Goal: Use online tool/utility: Utilize a website feature to perform a specific function

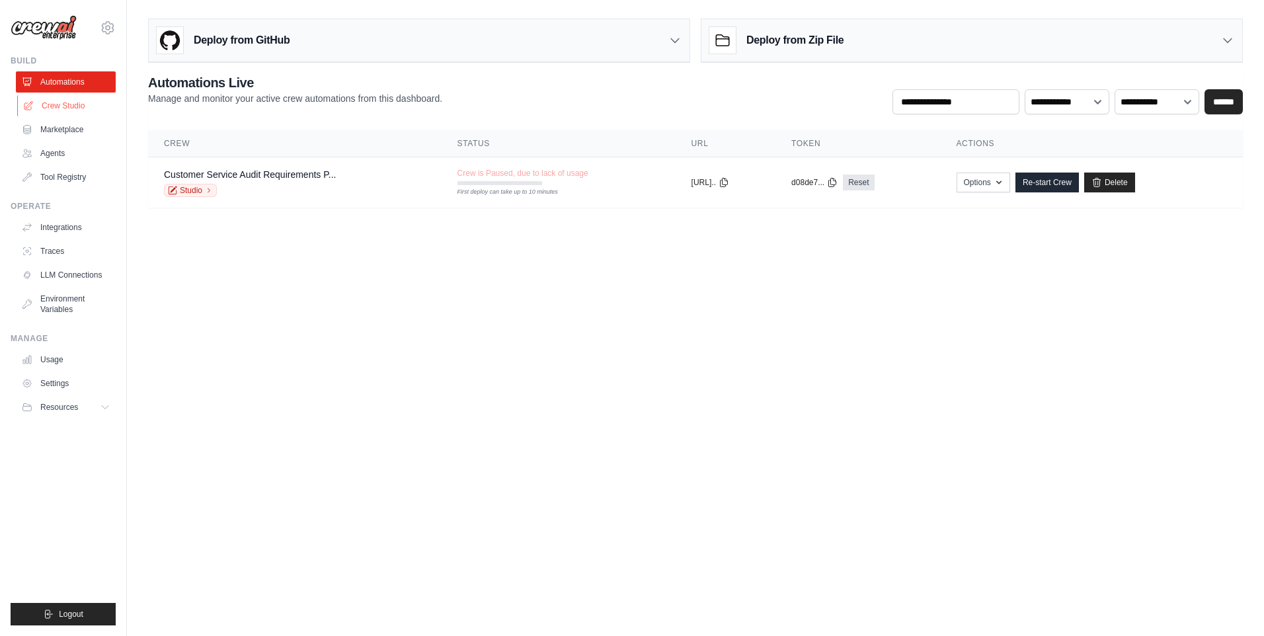
click at [57, 107] on link "Crew Studio" at bounding box center [67, 105] width 100 height 21
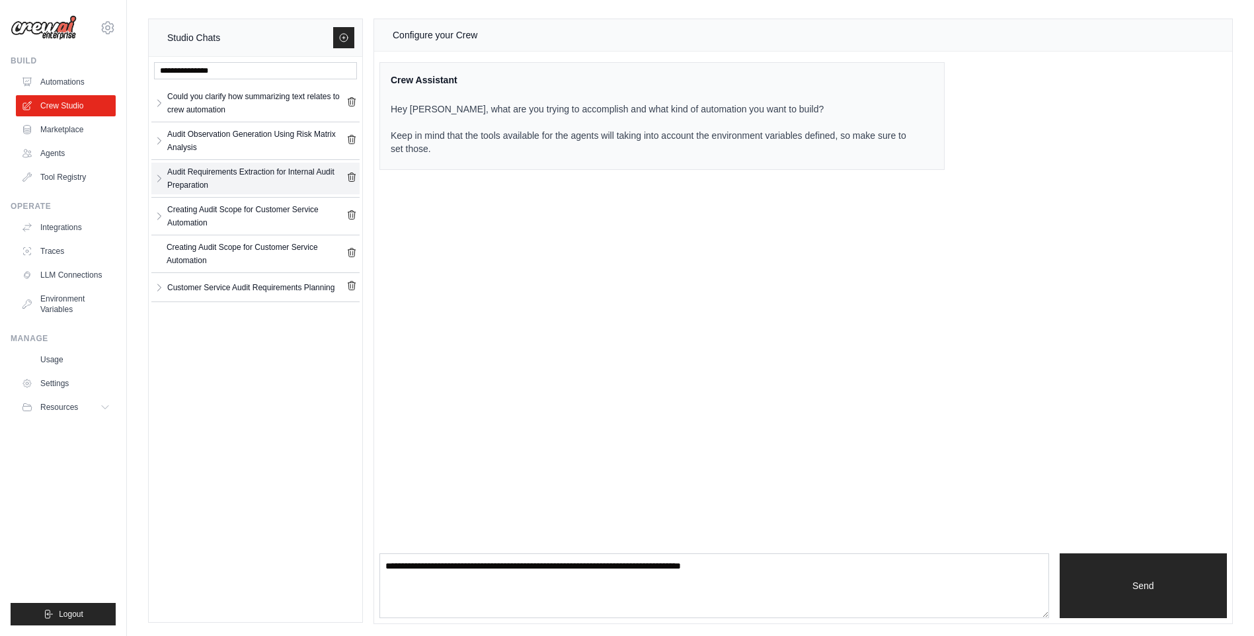
click at [313, 178] on div "Audit Requirements Extraction for Internal Audit Preparation" at bounding box center [256, 178] width 179 height 26
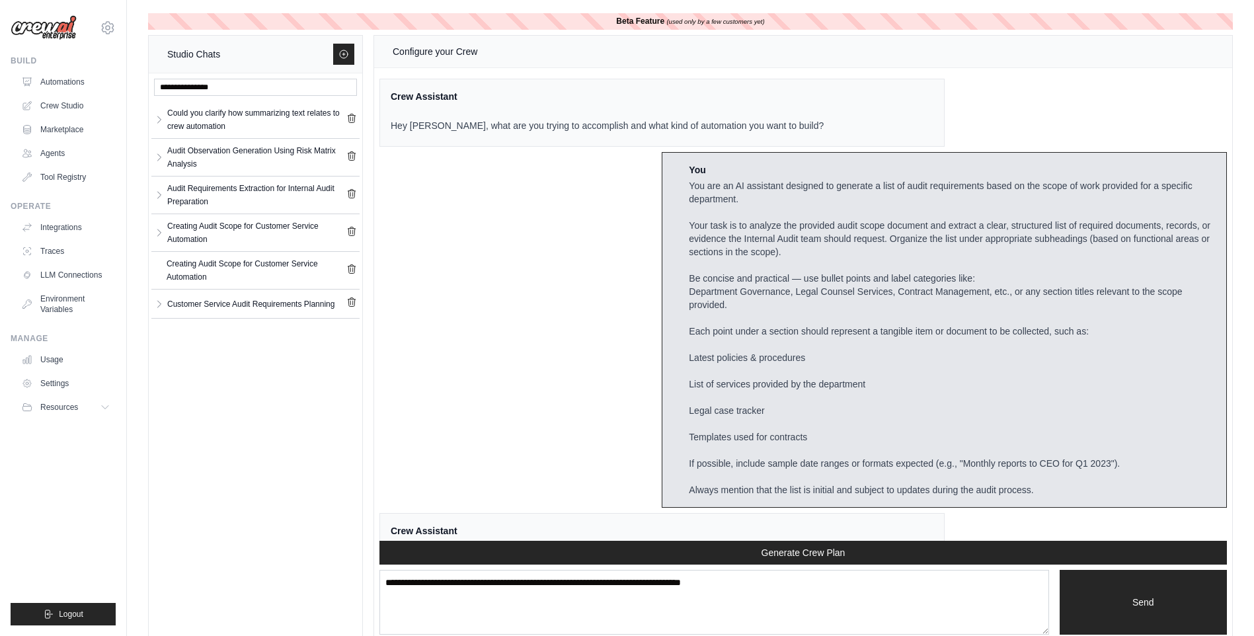
scroll to position [8099, 0]
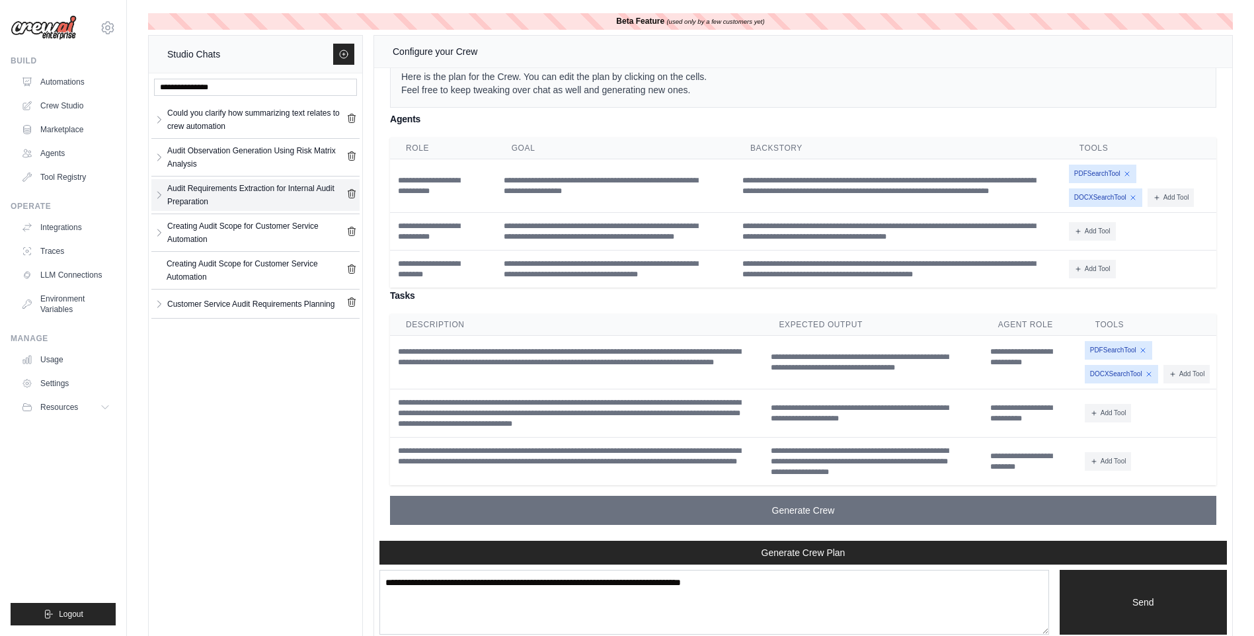
click at [264, 188] on div "Audit Requirements Extraction for Internal Audit Preparation" at bounding box center [256, 195] width 179 height 26
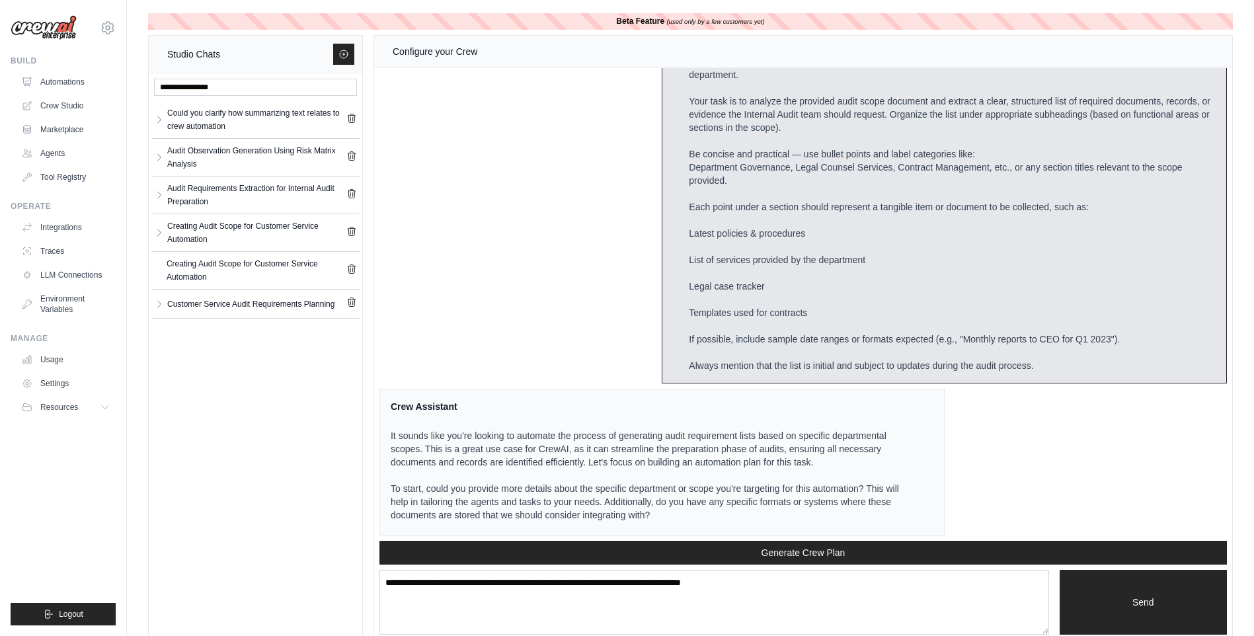
scroll to position [0, 0]
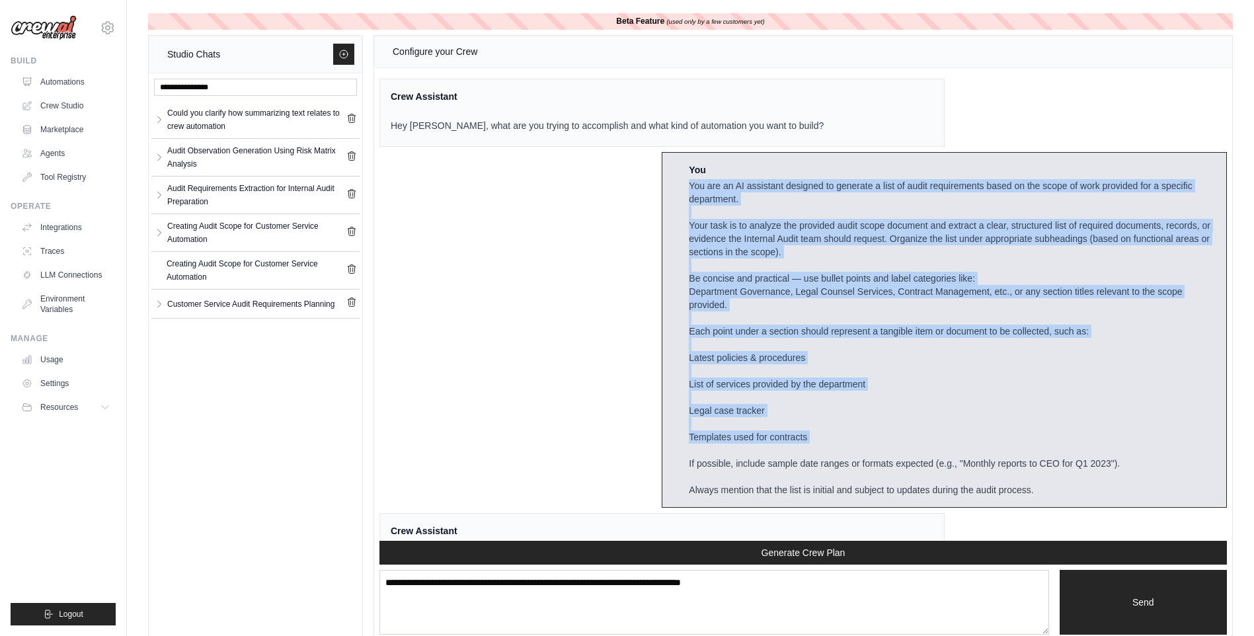
drag, startPoint x: 684, startPoint y: 184, endPoint x: 954, endPoint y: 454, distance: 382.0
click at [954, 454] on div "You You are an AI assistant designed to generate a list of audit requirements b…" at bounding box center [944, 330] width 565 height 356
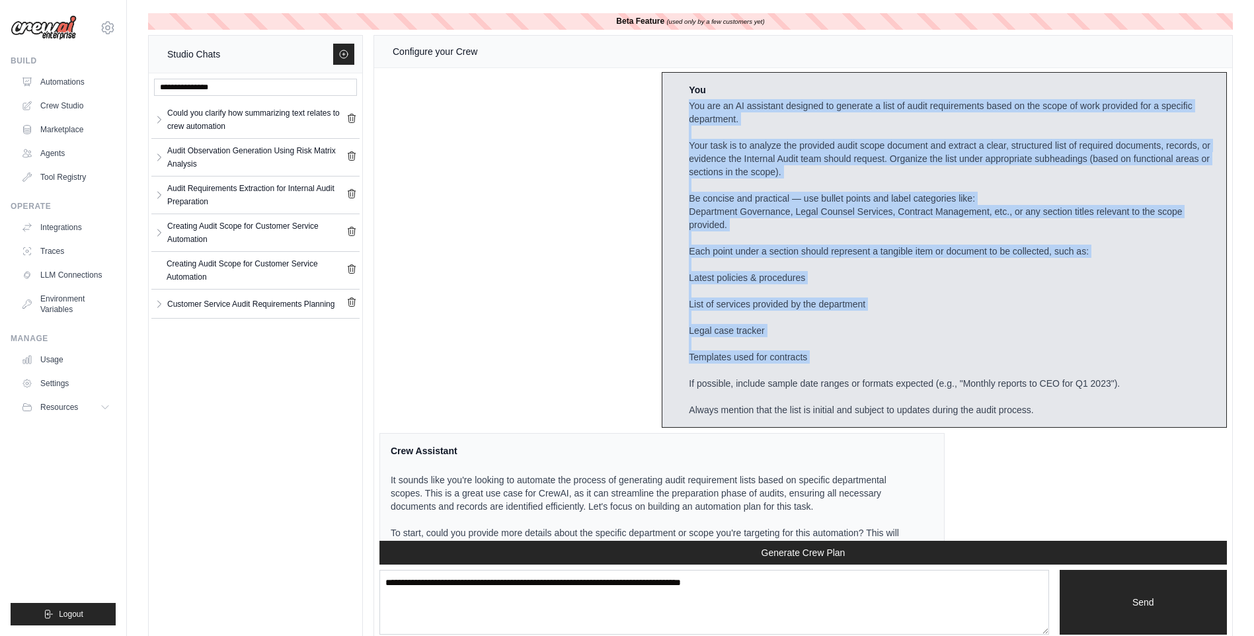
scroll to position [198, 0]
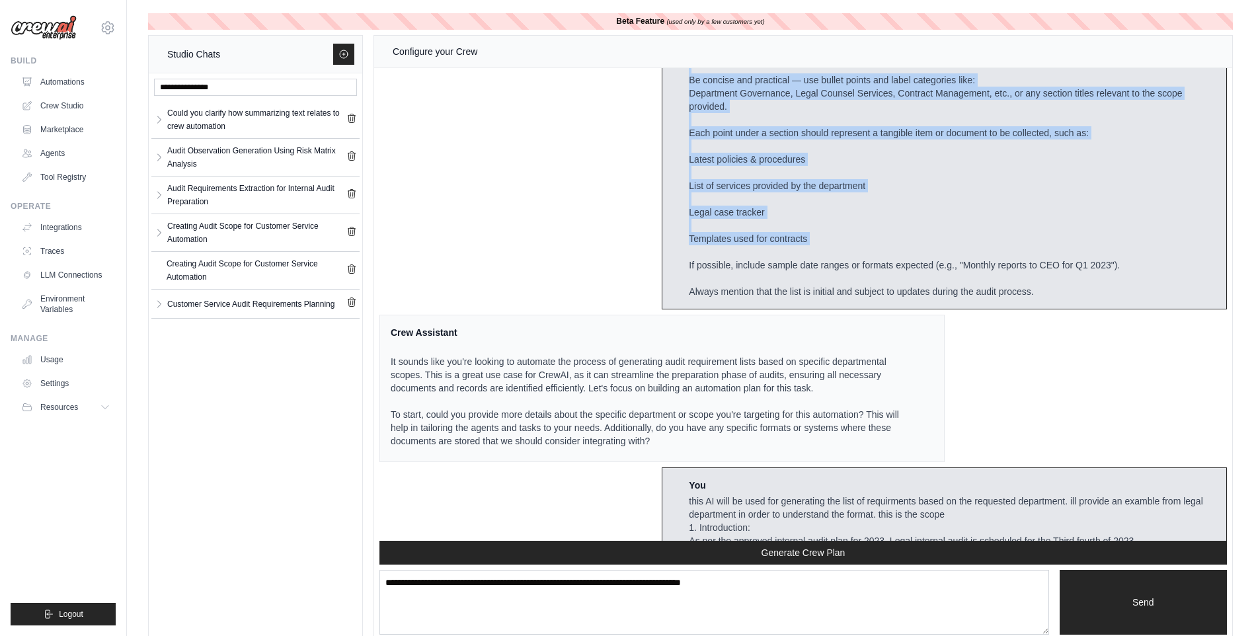
copy div "You are an AI assistant designed to generate a list of audit requirements based…"
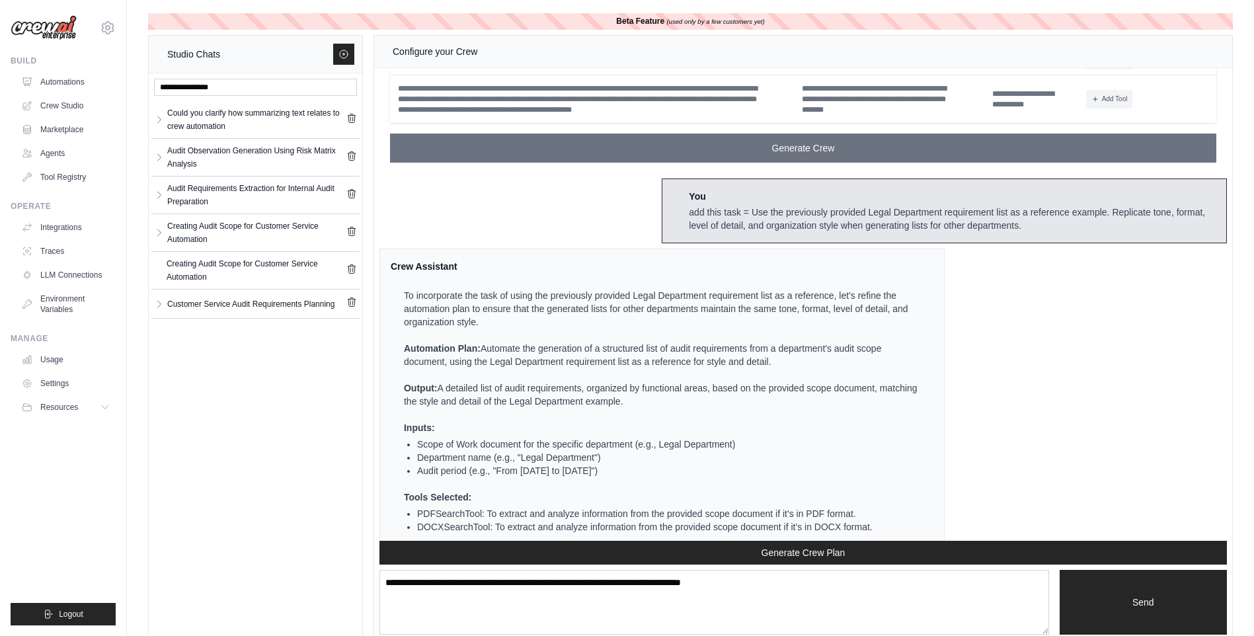
scroll to position [3306, 0]
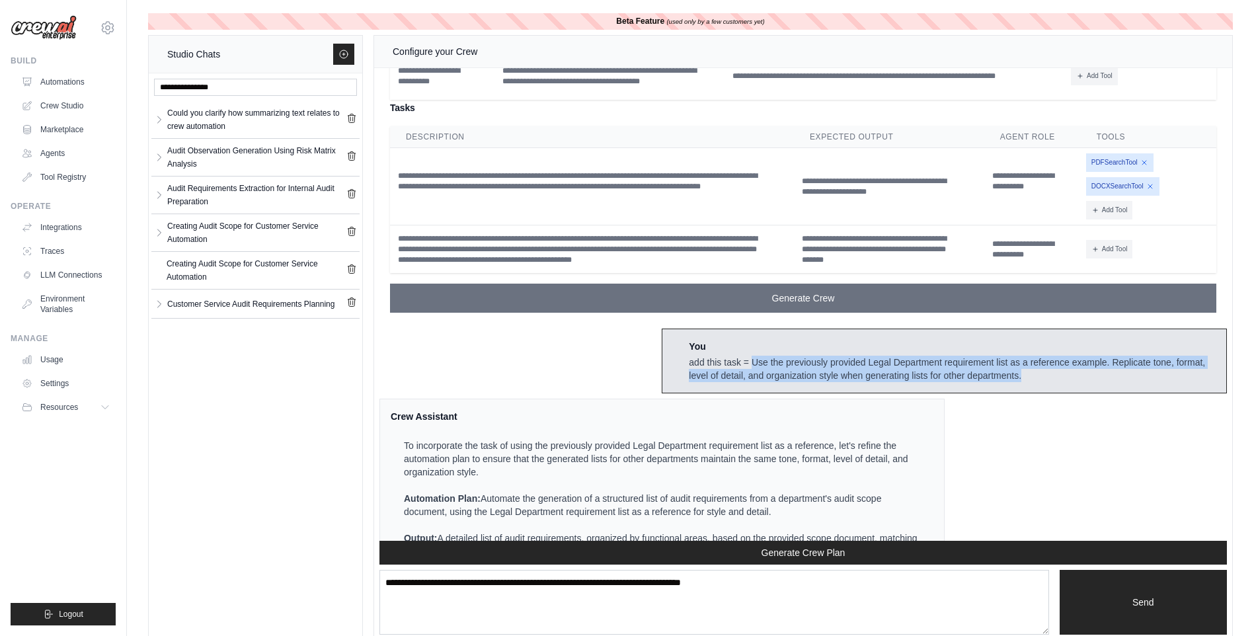
drag, startPoint x: 1026, startPoint y: 374, endPoint x: 749, endPoint y: 356, distance: 277.6
click at [749, 356] on div "add this task = Use the previously provided Legal Department requirement list a…" at bounding box center [952, 369] width 527 height 26
copy div "Use the previously provided Legal Department requirement list as a reference ex…"
